Goal: Task Accomplishment & Management: Use online tool/utility

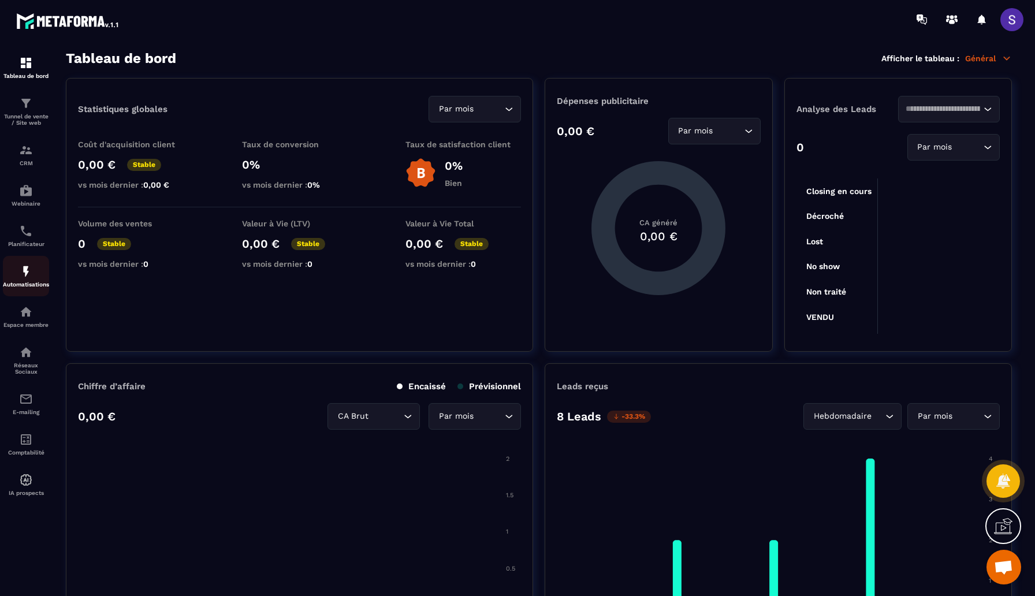
click at [24, 285] on p "Automatisations" at bounding box center [26, 284] width 46 height 6
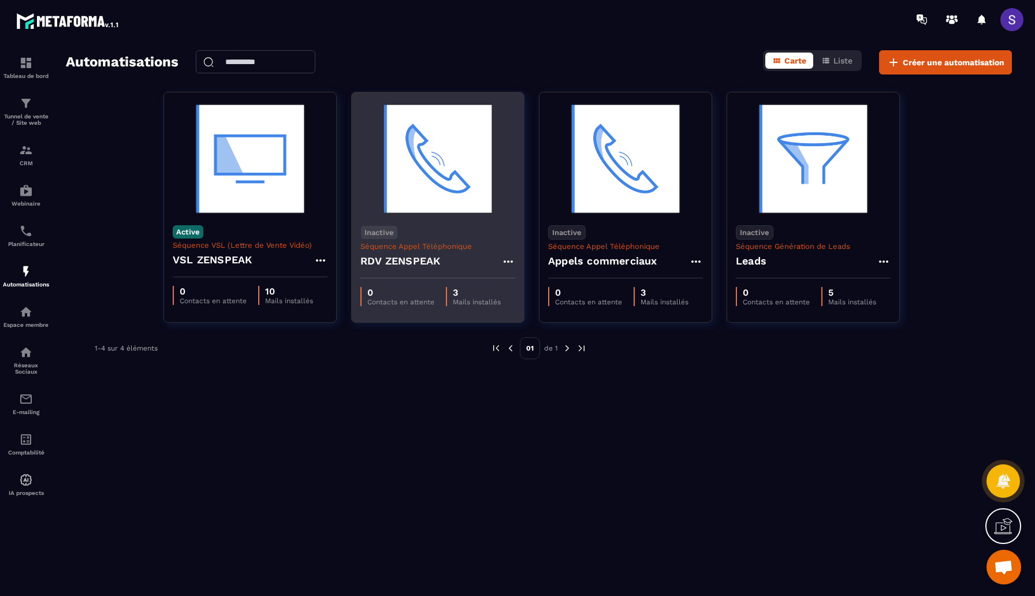
click at [416, 264] on h4 "RDV ZENSPEAK" at bounding box center [400, 261] width 80 height 16
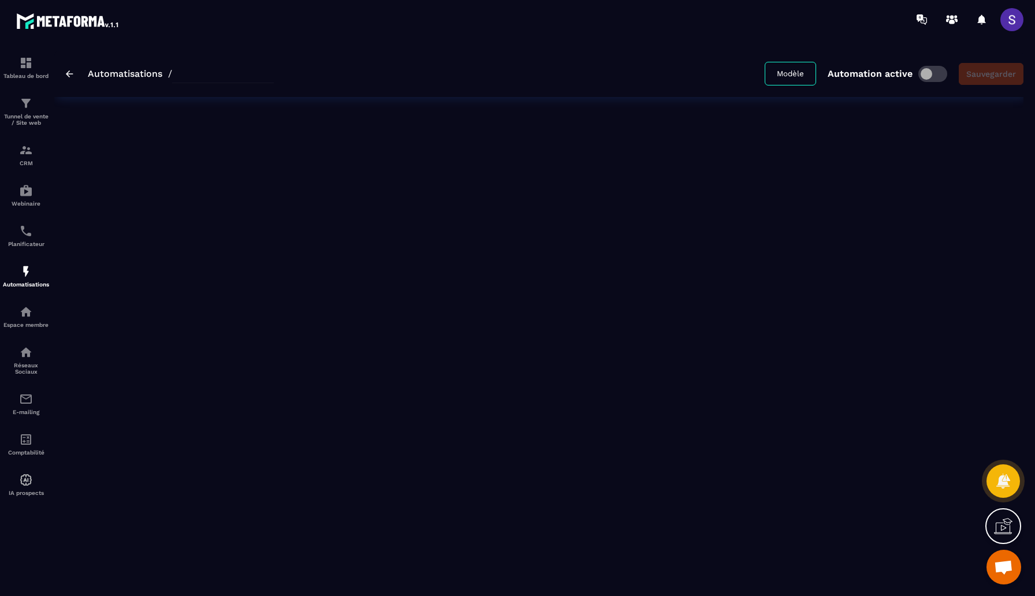
type input "**********"
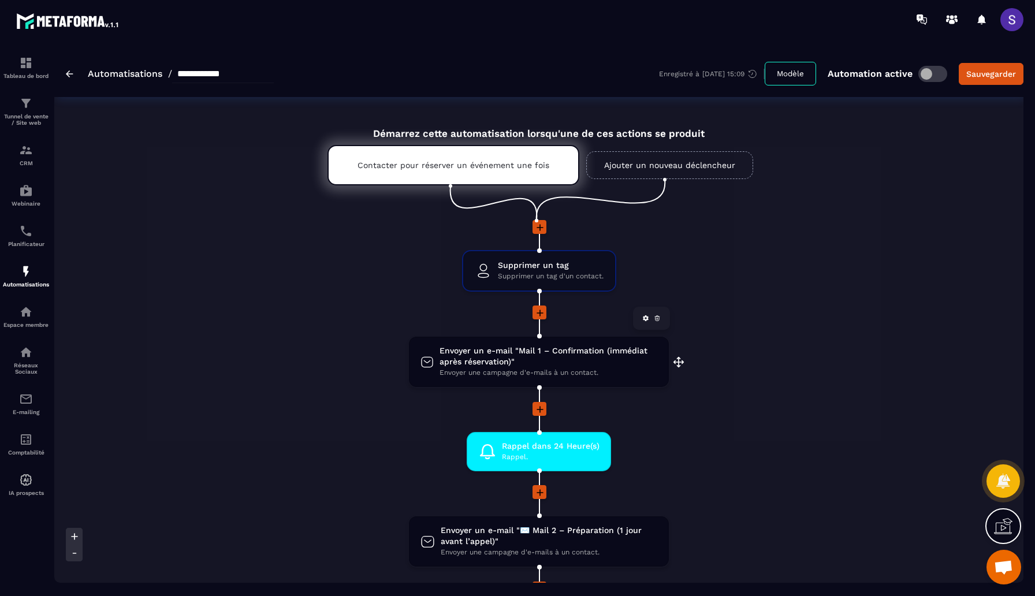
click at [504, 350] on span "Envoyer un e-mail "Mail 1 – Confirmation (immédiat après réservation)"" at bounding box center [548, 356] width 218 height 22
